Goal: Task Accomplishment & Management: Use online tool/utility

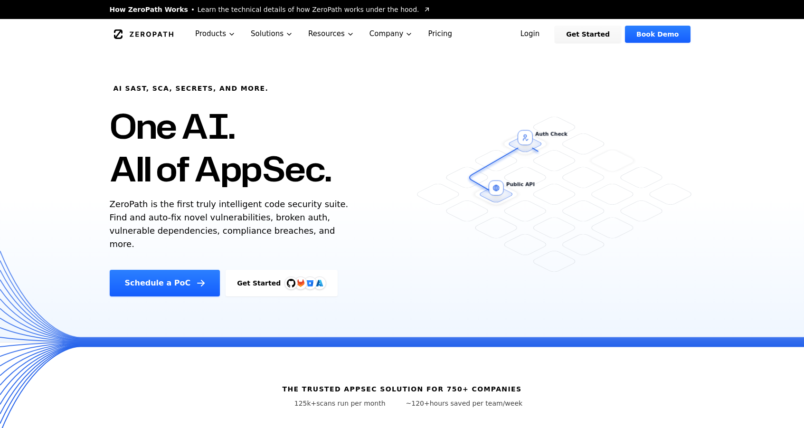
click at [550, 34] on link "Login" at bounding box center [530, 34] width 42 height 17
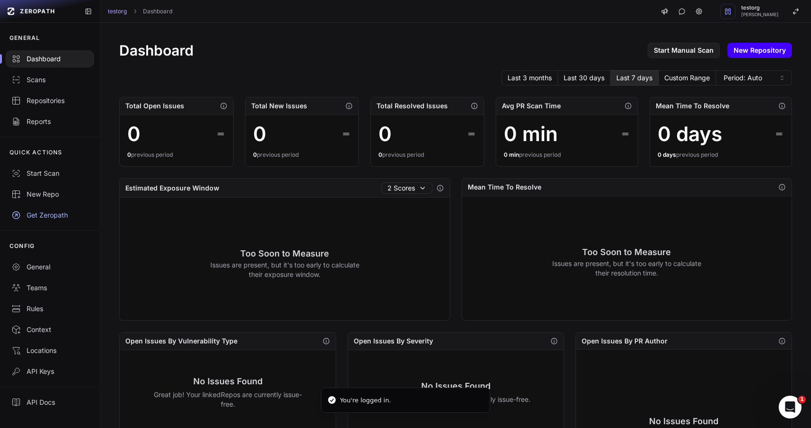
click at [758, 51] on link "New Repository" at bounding box center [760, 50] width 65 height 15
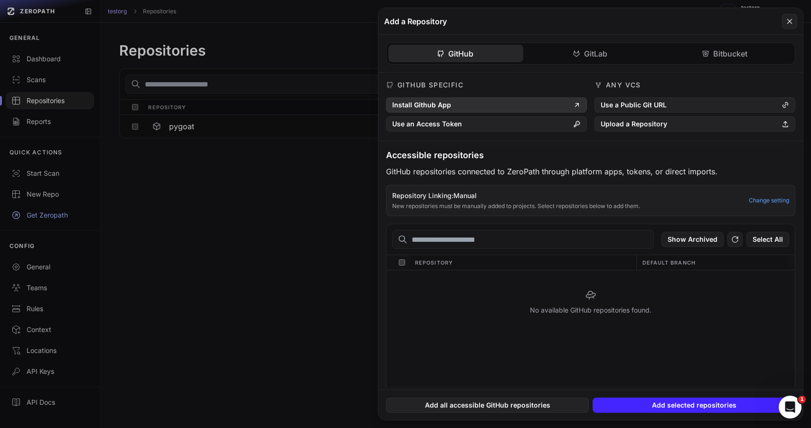
click at [453, 103] on button "Install Github App" at bounding box center [486, 104] width 201 height 15
click at [604, 53] on div "GitHub GitLab Bitbucket GitHub Specific Install Github App Use an Access Token …" at bounding box center [591, 211] width 425 height 352
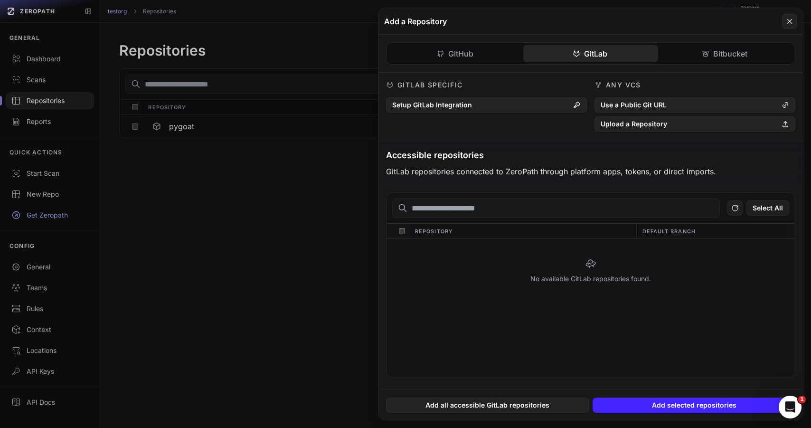
click at [726, 51] on div "GitHub GitLab Bitbucket GitHub Specific Install Github App Use an Access Token …" at bounding box center [591, 212] width 425 height 355
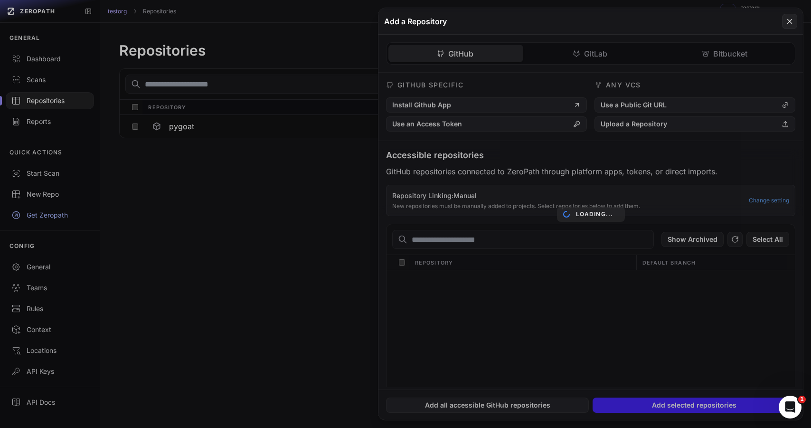
click at [482, 56] on div "GitHub GitLab Bitbucket GitHub Specific Install Github App Use an Access Token …" at bounding box center [591, 211] width 425 height 352
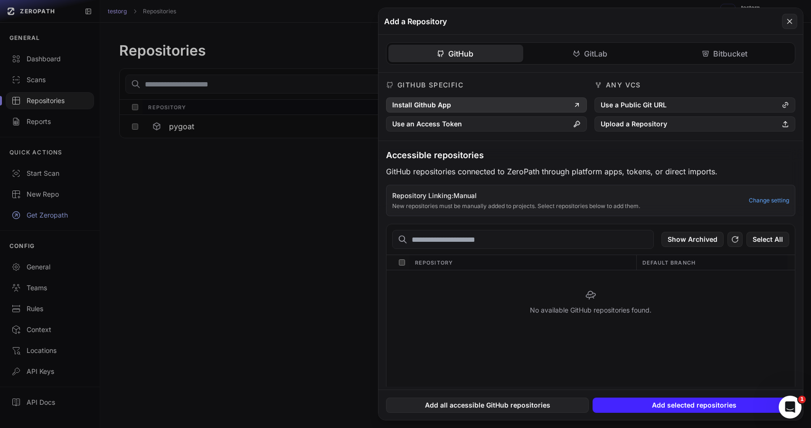
click at [494, 99] on button "Install Github App" at bounding box center [486, 104] width 201 height 15
click at [559, 339] on div "ajendrosch/codetestrepo main" at bounding box center [591, 339] width 408 height 138
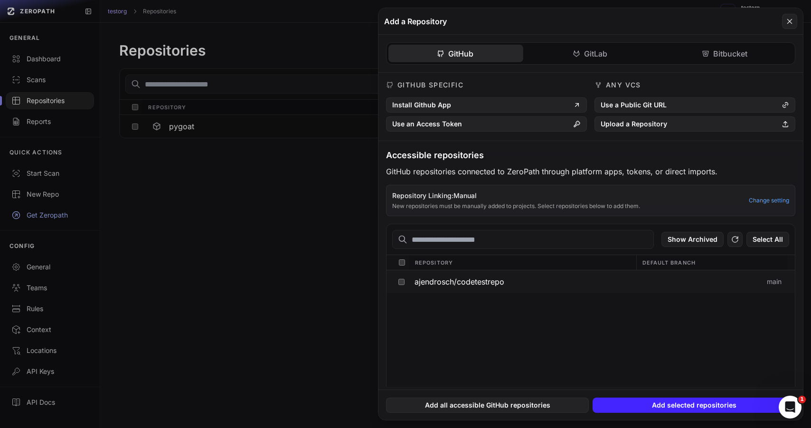
click at [404, 287] on button at bounding box center [401, 281] width 15 height 23
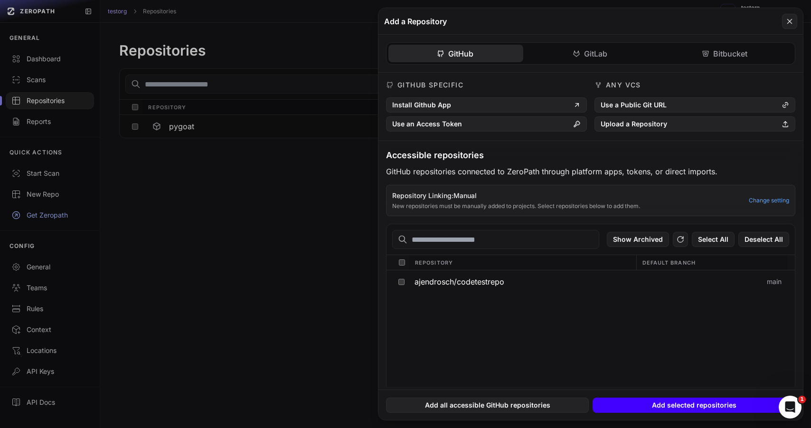
click at [637, 410] on button "Add selected repositories" at bounding box center [694, 405] width 203 height 15
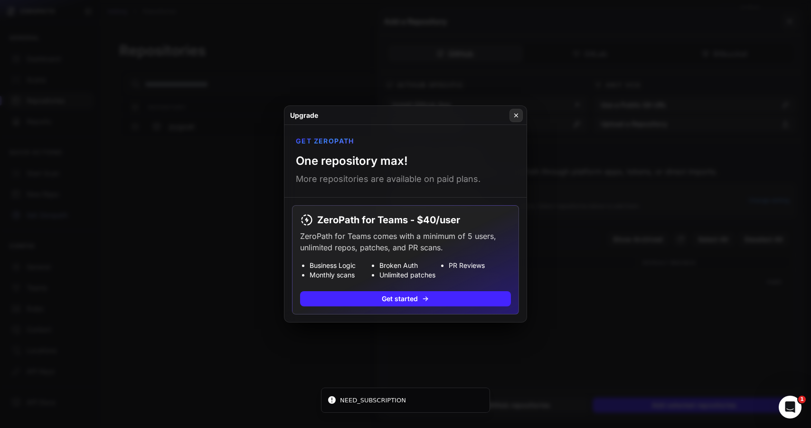
click at [518, 115] on icon at bounding box center [516, 116] width 7 height 8
